Goal: Task Accomplishment & Management: Manage account settings

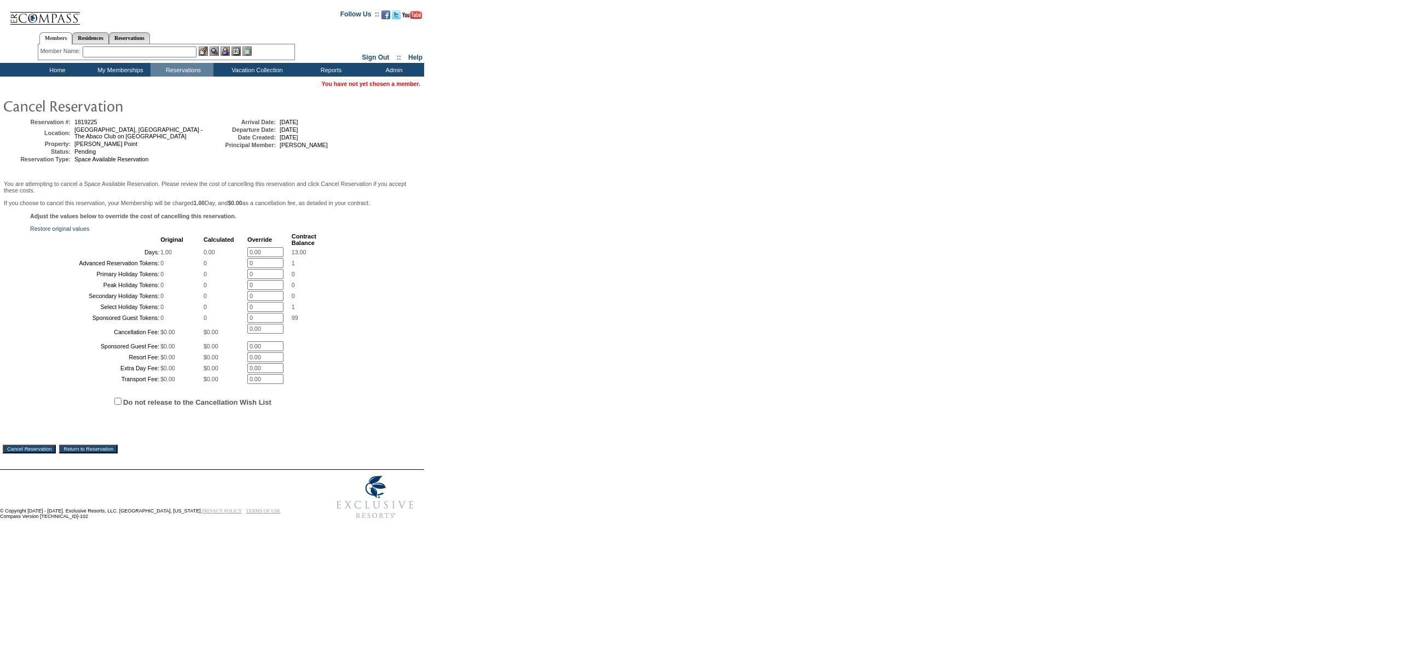
click at [208, 418] on span "Do not release to the Cancellation Wish List" at bounding box center [225, 401] width 391 height 32
click at [215, 407] on label "Do not release to the Cancellation Wish List" at bounding box center [197, 402] width 148 height 8
click at [121, 405] on input "Do not release to the Cancellation Wish List" at bounding box center [117, 401] width 7 height 7
checkbox input "true"
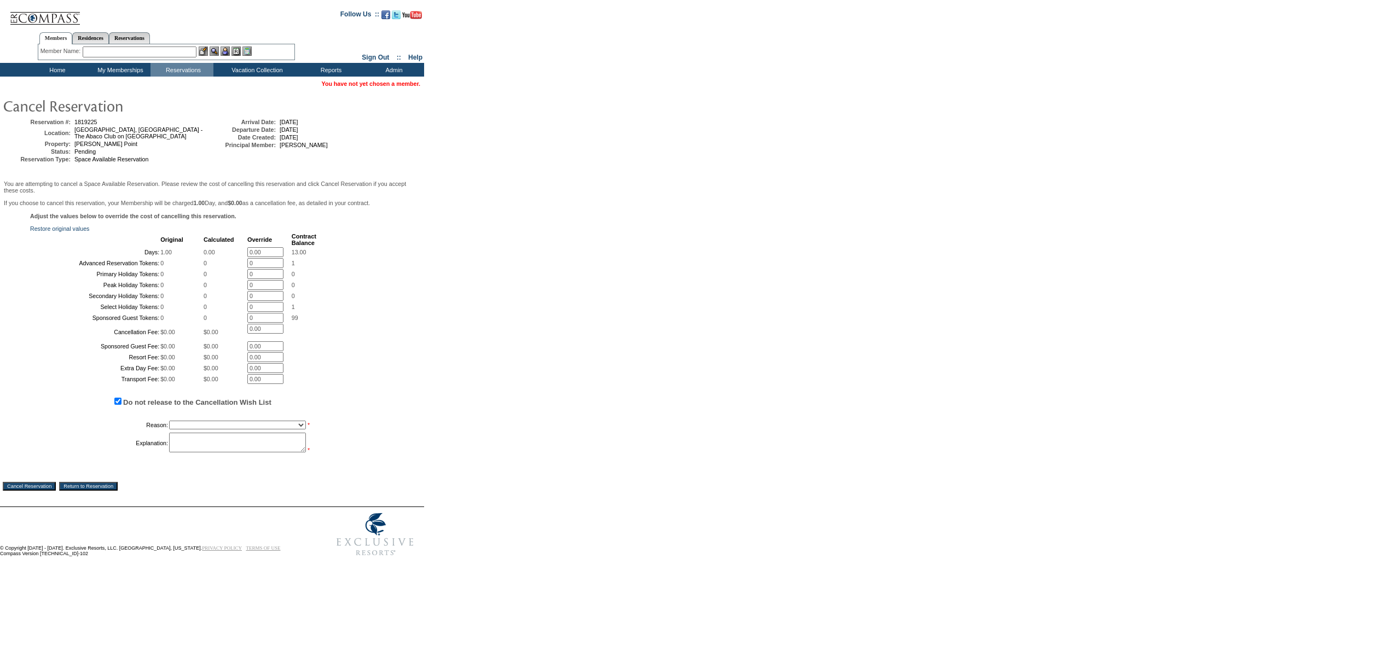
click at [211, 430] on select "Creating Continuous Stay Days Booked After Cancellation Experiential / Hotel / …" at bounding box center [237, 425] width 137 height 9
click at [169, 430] on select "Creating Continuous Stay Days Booked After Cancellation Experiential / Hotel / …" at bounding box center [237, 425] width 137 height 9
click at [204, 430] on select "Creating Continuous Stay Days Booked After Cancellation Experiential / Hotel / …" at bounding box center [237, 425] width 137 height 9
select select "1030"
click at [169, 430] on select "Creating Continuous Stay Days Booked After Cancellation Experiential / Hotel / …" at bounding box center [237, 425] width 137 height 9
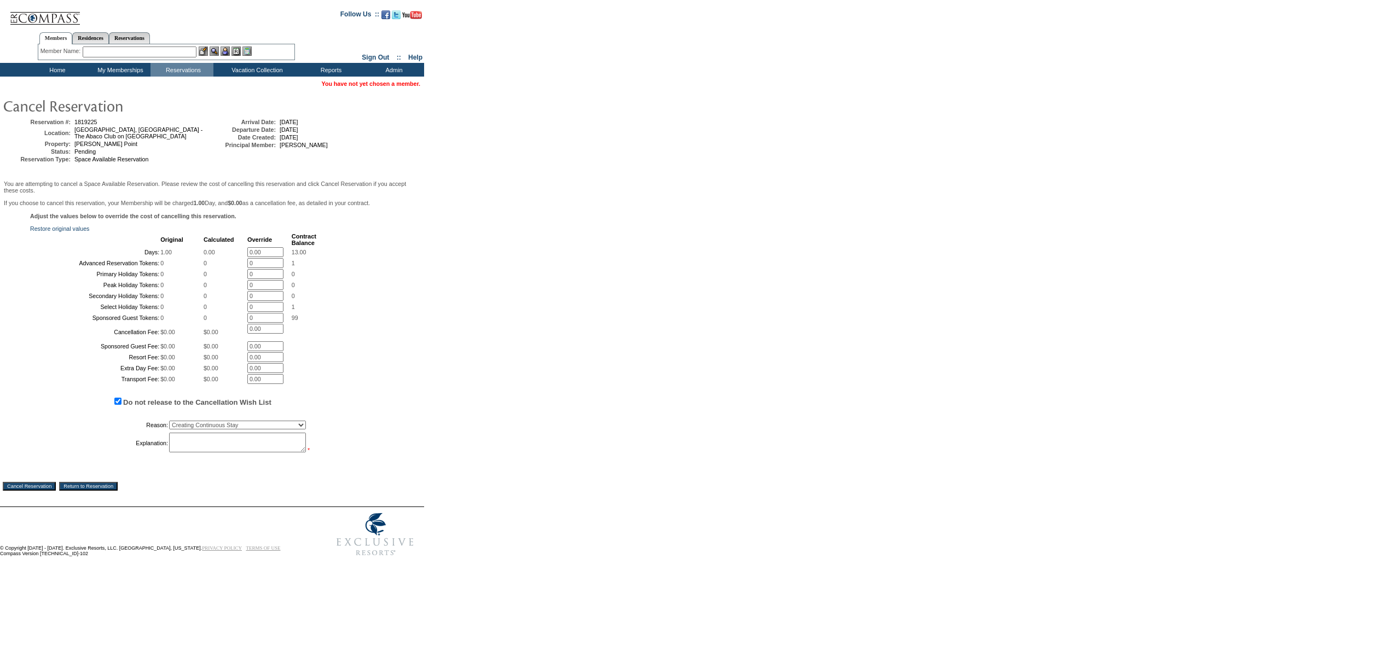
click at [206, 466] on div "Adjust the values below to override the cost of cancelling this reservation. Re…" at bounding box center [212, 339] width 419 height 253
click at [222, 453] on textarea at bounding box center [237, 443] width 137 height 20
type textarea "JW"
click at [48, 491] on input "Cancel Reservation" at bounding box center [29, 486] width 53 height 9
